Goal: Task Accomplishment & Management: Complete application form

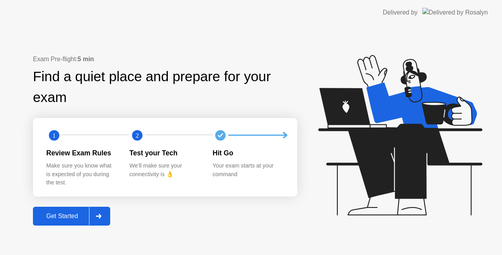
click at [70, 215] on div "Get Started" at bounding box center [62, 215] width 54 height 7
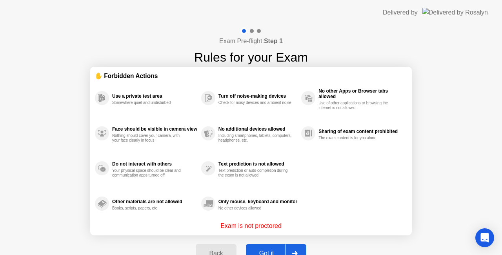
click at [277, 248] on button "Got it" at bounding box center [276, 253] width 60 height 19
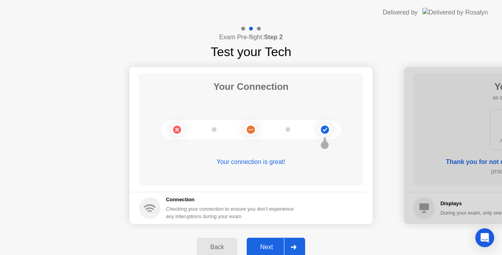
click at [276, 245] on div "Next" at bounding box center [266, 246] width 35 height 7
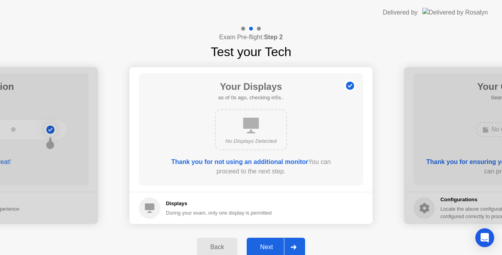
click at [276, 245] on div "Next" at bounding box center [266, 246] width 35 height 7
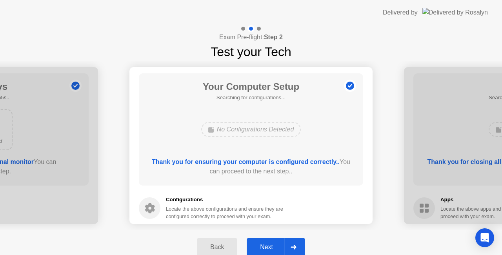
click at [276, 245] on div "Next" at bounding box center [266, 246] width 35 height 7
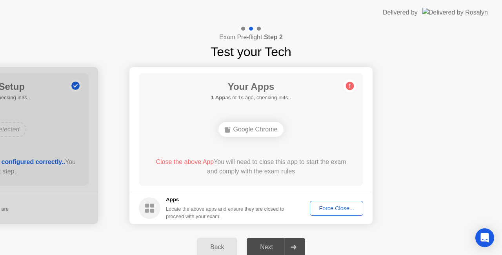
click at [336, 207] on div "Force Close..." at bounding box center [336, 208] width 48 height 6
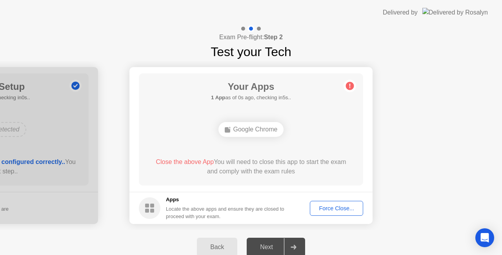
click at [272, 245] on div "Next" at bounding box center [266, 246] width 35 height 7
click at [342, 210] on div "Force Close..." at bounding box center [336, 208] width 48 height 6
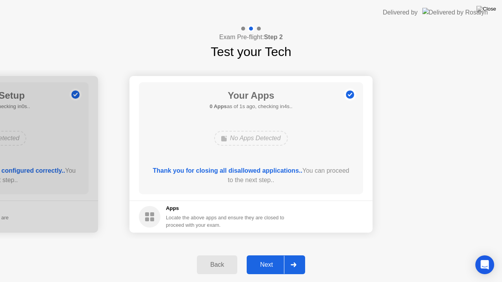
click at [270, 254] on div "Next" at bounding box center [266, 264] width 35 height 7
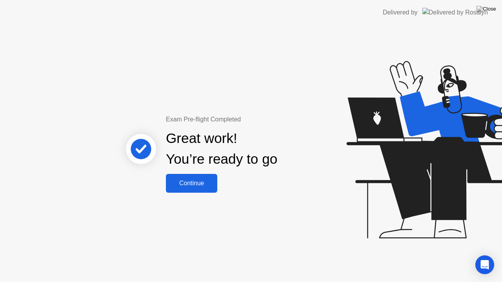
click at [210, 180] on div "Continue" at bounding box center [191, 183] width 47 height 7
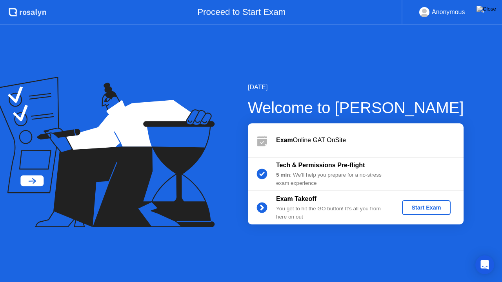
click at [437, 208] on div "Start Exam" at bounding box center [426, 208] width 42 height 6
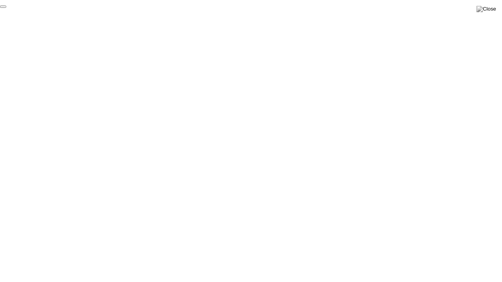
click div "End Proctoring Session"
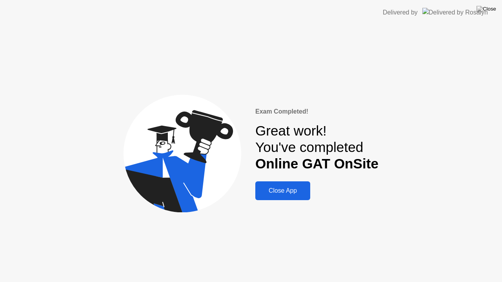
click at [295, 190] on div "Close App" at bounding box center [282, 190] width 50 height 7
